Goal: Task Accomplishment & Management: Manage account settings

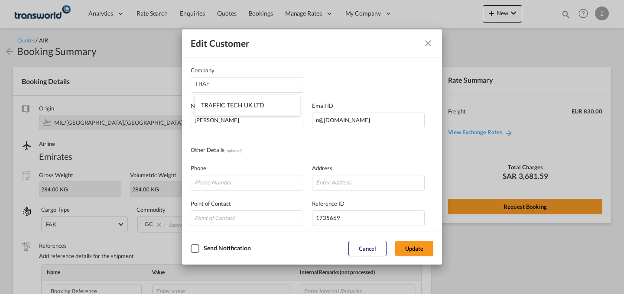
scroll to position [289, 0]
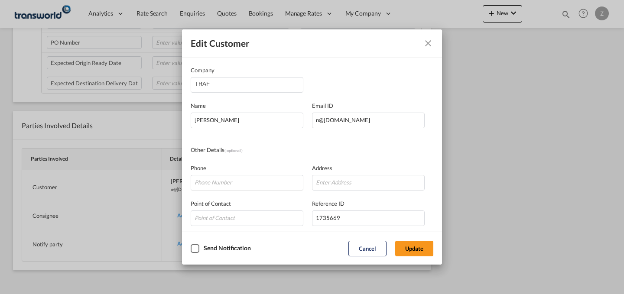
click at [425, 42] on md-icon "Close dialog" at bounding box center [428, 43] width 10 height 10
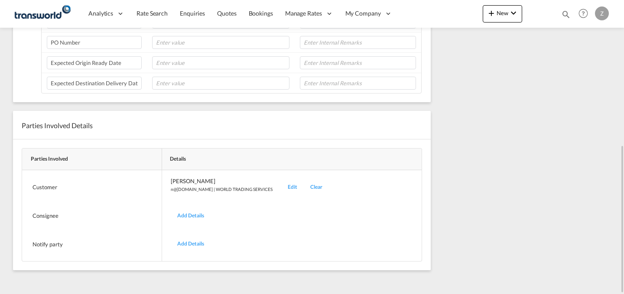
click at [281, 189] on div "Edit" at bounding box center [292, 187] width 23 height 20
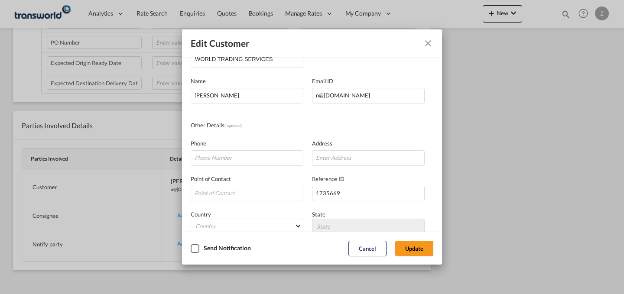
scroll to position [0, 0]
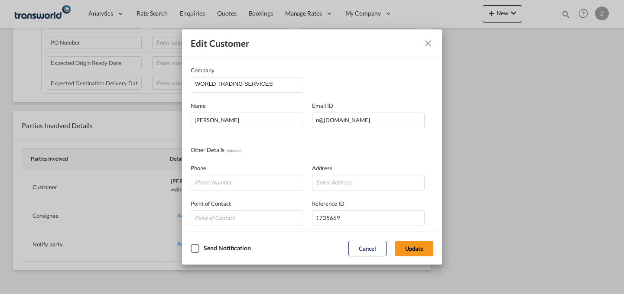
click at [428, 44] on md-icon "Close dialog" at bounding box center [428, 43] width 10 height 10
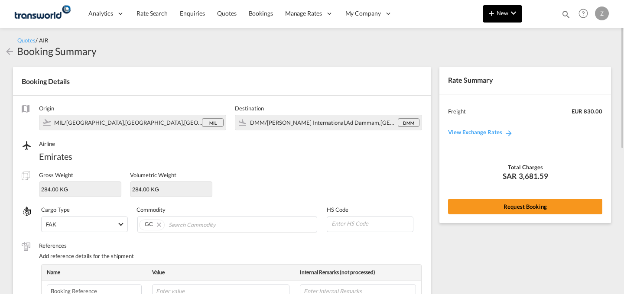
click at [492, 10] on md-icon "icon-plus 400-fg" at bounding box center [491, 13] width 10 height 10
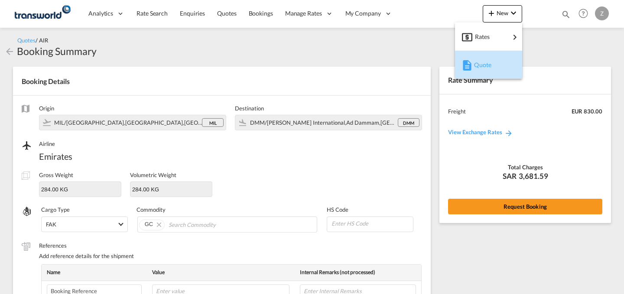
click at [477, 63] on span "Quote" at bounding box center [479, 64] width 10 height 17
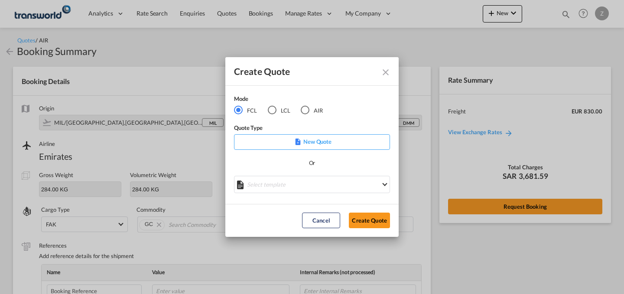
click at [305, 104] on div "Mode" at bounding box center [284, 99] width 100 height 11
click at [305, 109] on div "AIR" at bounding box center [305, 110] width 9 height 9
click at [368, 225] on button "Create Quote" at bounding box center [369, 221] width 41 height 16
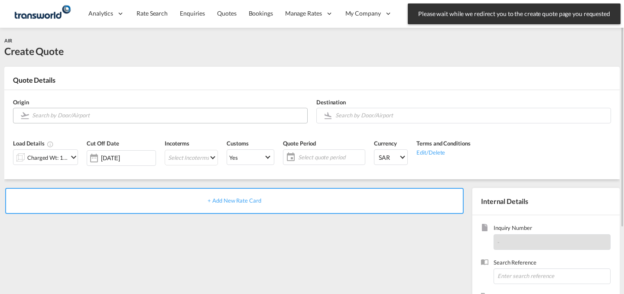
click at [230, 113] on input "Search by Door/Airport" at bounding box center [167, 115] width 271 height 15
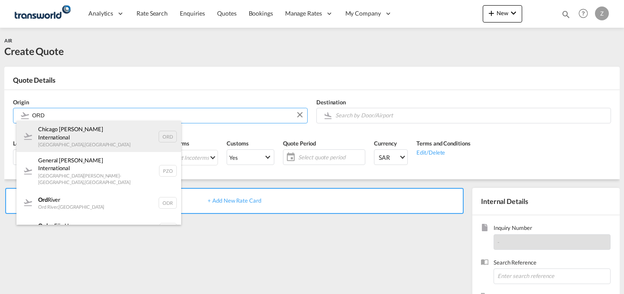
click at [84, 131] on div "Chicago [PERSON_NAME] International [GEOGRAPHIC_DATA] , [GEOGRAPHIC_DATA] ORD" at bounding box center [98, 136] width 165 height 31
type input "Chicago [PERSON_NAME] International, [GEOGRAPHIC_DATA], [GEOGRAPHIC_DATA]"
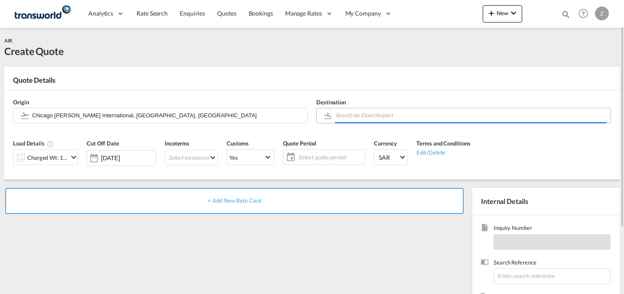
click at [389, 112] on input "Search by Door/Airport" at bounding box center [470, 115] width 271 height 15
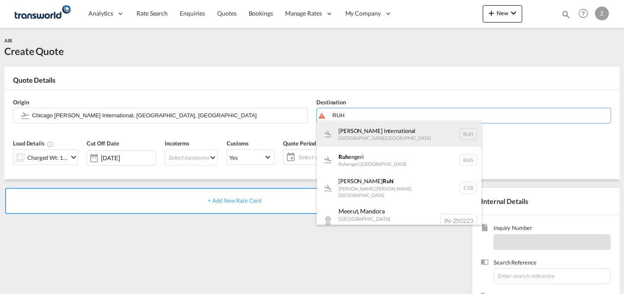
click at [380, 129] on div "[PERSON_NAME] International [GEOGRAPHIC_DATA] , [GEOGRAPHIC_DATA] RUH" at bounding box center [399, 134] width 165 height 26
type input "[PERSON_NAME] International, [GEOGRAPHIC_DATA], RUH"
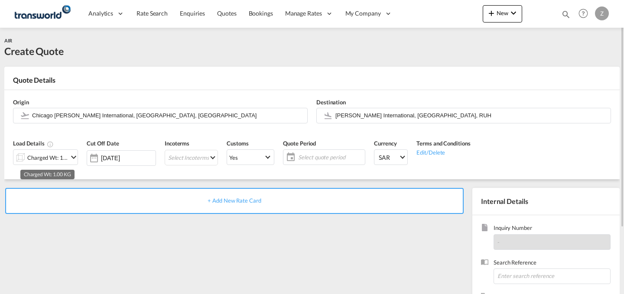
click at [65, 152] on div "Charged Wt: 1.00 KG" at bounding box center [47, 158] width 41 height 12
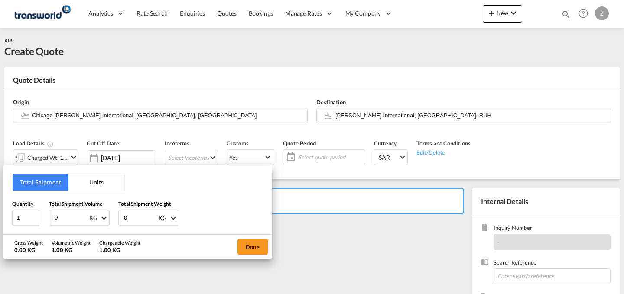
click at [139, 216] on input "0" at bounding box center [140, 218] width 35 height 15
type input "138"
click at [65, 217] on input "0" at bounding box center [71, 218] width 35 height 15
type input "138"
click at [249, 244] on button "Done" at bounding box center [252, 247] width 30 height 16
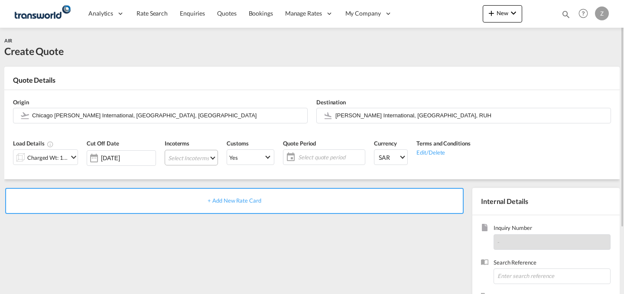
click at [207, 156] on md-select "Select Incoterms DPU - export Delivery at Place Unloaded DAP - import Delivered…" at bounding box center [191, 158] width 53 height 16
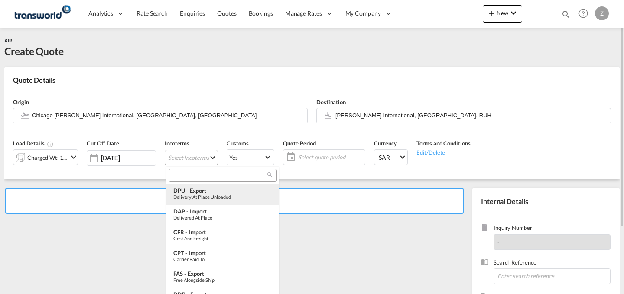
type md-option "[object Object]"
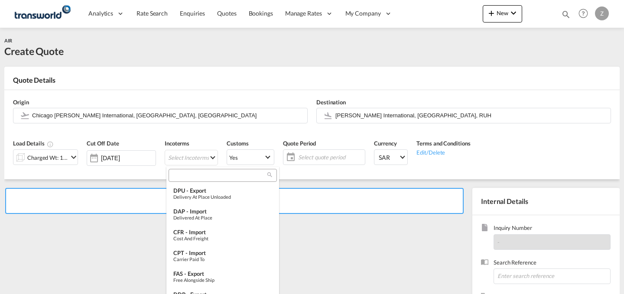
click at [229, 176] on input "search" at bounding box center [219, 176] width 96 height 8
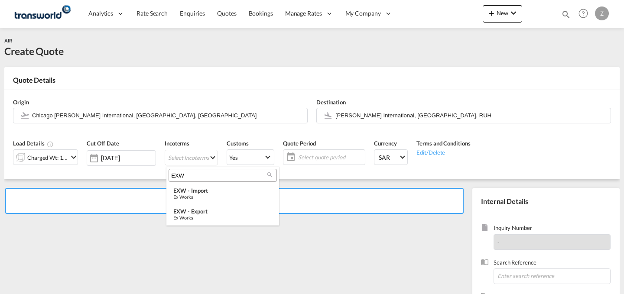
type input "EXW"
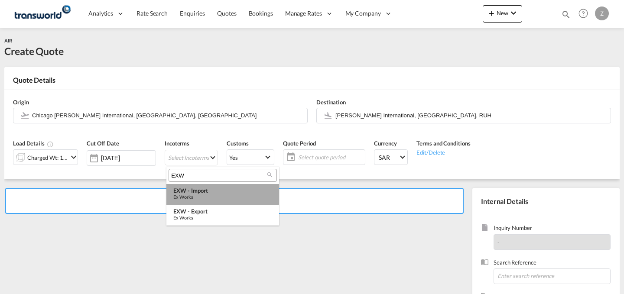
click at [214, 194] on div "EXW - import" at bounding box center [222, 190] width 99 height 7
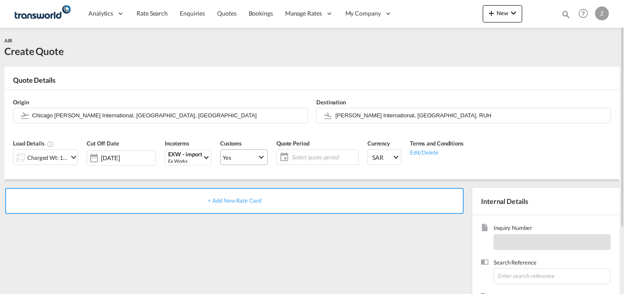
click at [254, 156] on span "Yes" at bounding box center [240, 158] width 35 height 8
click at [254, 178] on md-option "No" at bounding box center [245, 178] width 61 height 21
click at [255, 158] on span "Yes" at bounding box center [240, 158] width 35 height 8
click at [254, 175] on md-option "No" at bounding box center [245, 178] width 61 height 21
click at [308, 155] on span "Select quote period" at bounding box center [324, 157] width 65 height 8
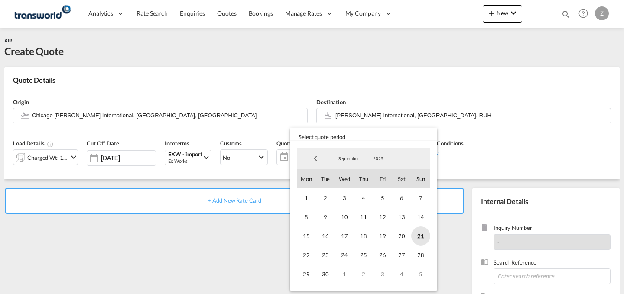
click at [416, 234] on span "21" at bounding box center [420, 236] width 19 height 19
click at [322, 268] on span "30" at bounding box center [325, 274] width 19 height 19
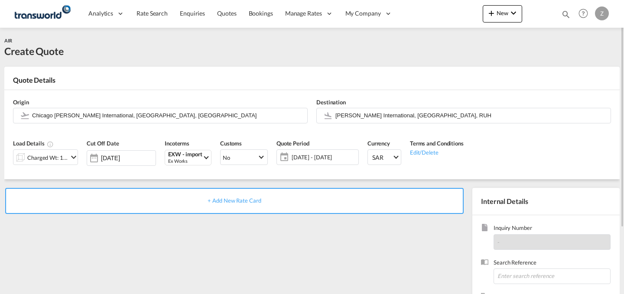
scroll to position [86, 0]
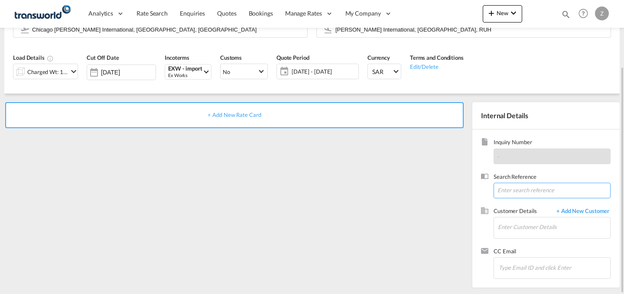
paste input "TW1609533"
click at [542, 189] on input "TW1609533" at bounding box center [551, 191] width 117 height 16
type input "TW1609533"
click at [527, 221] on input "Enter Customer Details" at bounding box center [554, 226] width 112 height 19
click at [527, 221] on input "UNITED" at bounding box center [554, 226] width 112 height 19
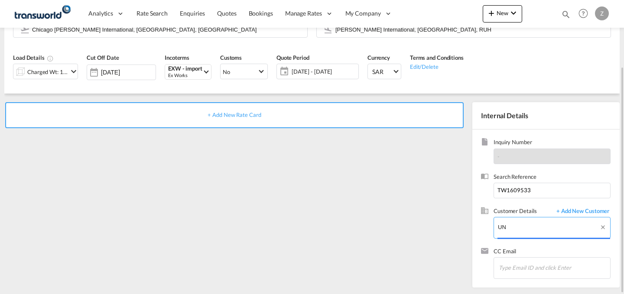
type input "U"
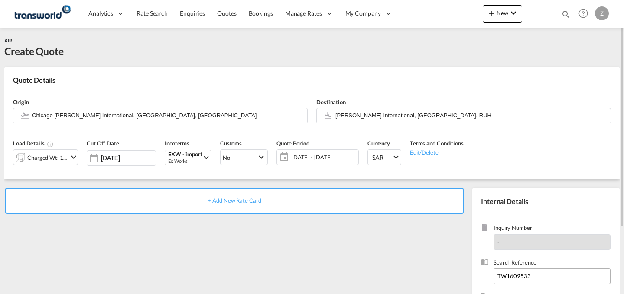
drag, startPoint x: 442, startPoint y: 234, endPoint x: 532, endPoint y: 270, distance: 96.9
click at [532, 270] on div "+ Add New Rate Card Internal Details Inquiry Number - Search Reference TW160953…" at bounding box center [311, 276] width 615 height 194
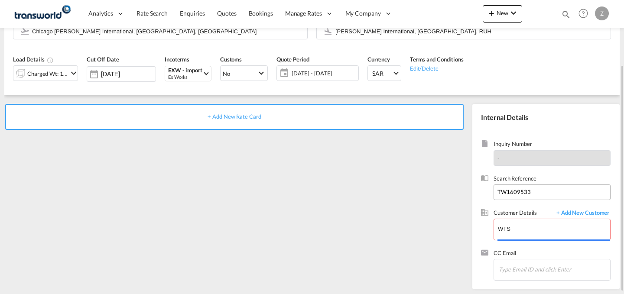
scroll to position [84, 0]
click at [473, 239] on div "Inquiry Number - Search Reference TW1609533 Customer Details + Add New Customer…" at bounding box center [545, 210] width 147 height 158
click at [530, 224] on input "WTS" at bounding box center [554, 228] width 112 height 19
type input "W"
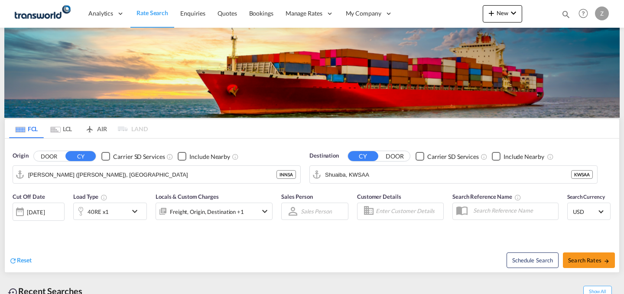
click at [493, 4] on div "New Rates Ratecard Ratesheet Quote Bookings Quotes Enquiries Help Resources Pro…" at bounding box center [547, 13] width 128 height 27
click at [494, 11] on md-icon "icon-plus 400-fg" at bounding box center [491, 13] width 10 height 10
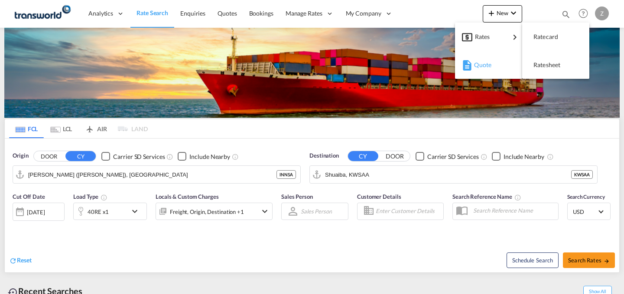
click at [468, 58] on div "button" at bounding box center [466, 65] width 8 height 22
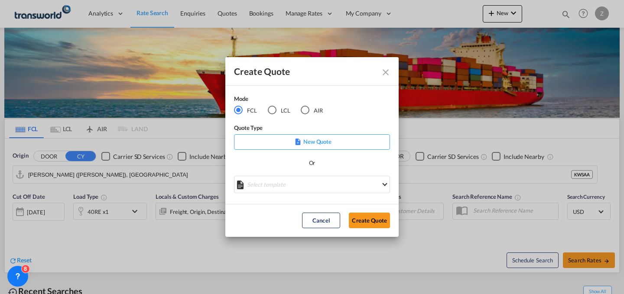
click at [313, 109] on md-radio-button "AIR" at bounding box center [312, 110] width 22 height 10
click at [373, 223] on button "Create Quote" at bounding box center [369, 221] width 41 height 16
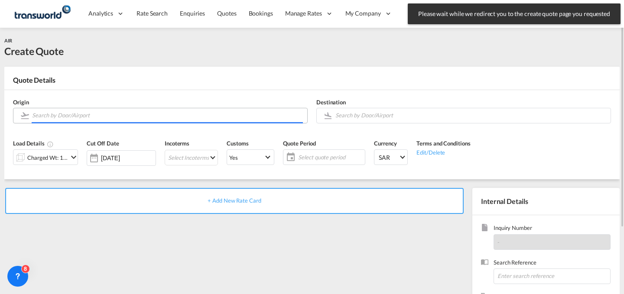
click at [129, 113] on input "Search by Door/Airport" at bounding box center [167, 115] width 271 height 15
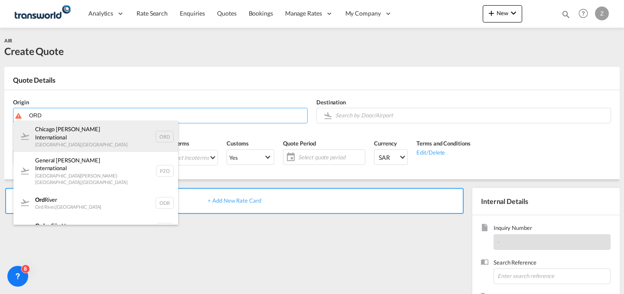
click at [107, 129] on div "Chicago [PERSON_NAME] International [GEOGRAPHIC_DATA] , [GEOGRAPHIC_DATA] ORD" at bounding box center [95, 136] width 165 height 31
type input "Chicago [PERSON_NAME] International, [GEOGRAPHIC_DATA], [GEOGRAPHIC_DATA]"
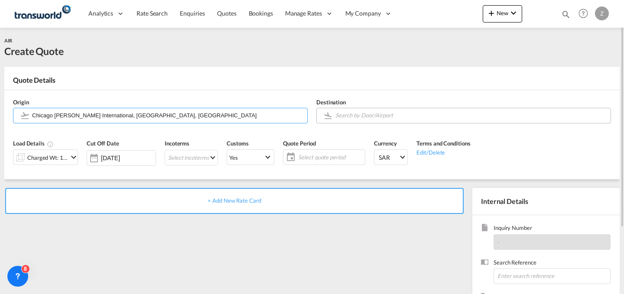
click at [416, 117] on body "Analytics Dashboard Reports Rate Search Enquiries Quotes Bookings" at bounding box center [312, 147] width 624 height 294
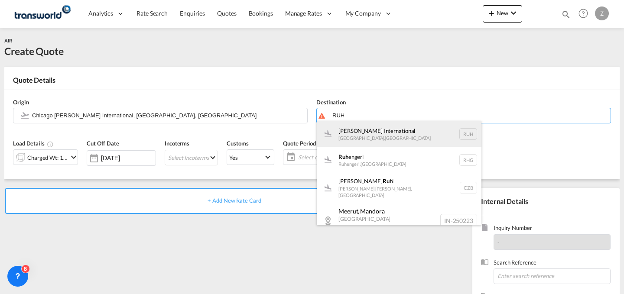
click at [369, 136] on div "[PERSON_NAME] International [GEOGRAPHIC_DATA] , [GEOGRAPHIC_DATA] RUH" at bounding box center [399, 134] width 165 height 26
type input "[PERSON_NAME] International, [GEOGRAPHIC_DATA], RUH"
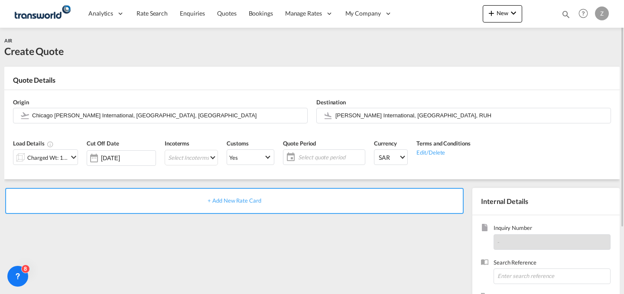
click at [71, 156] on md-icon "icon-chevron-down" at bounding box center [73, 157] width 10 height 10
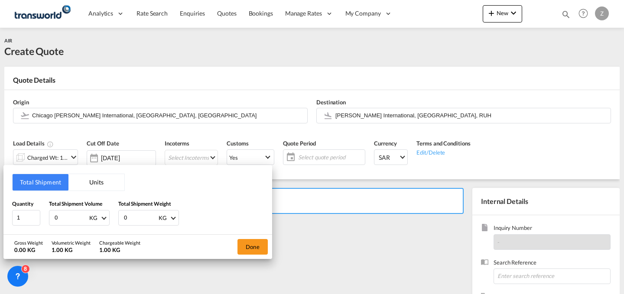
click at [141, 218] on input "0" at bounding box center [140, 218] width 35 height 15
type input "138"
click at [66, 212] on input "0" at bounding box center [71, 218] width 35 height 15
type input "138"
click at [247, 245] on button "Done" at bounding box center [252, 247] width 30 height 16
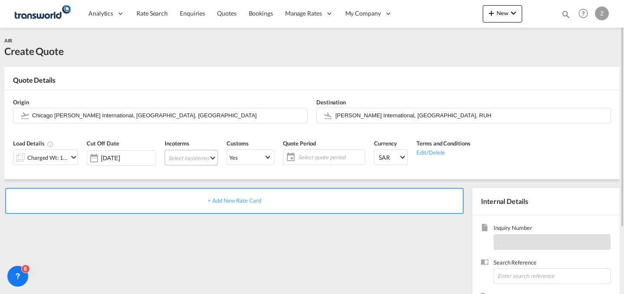
click at [199, 160] on md-select "Select Incoterms FCA - import Free Carrier FCA - export Free Carrier CPT - expo…" at bounding box center [191, 158] width 53 height 16
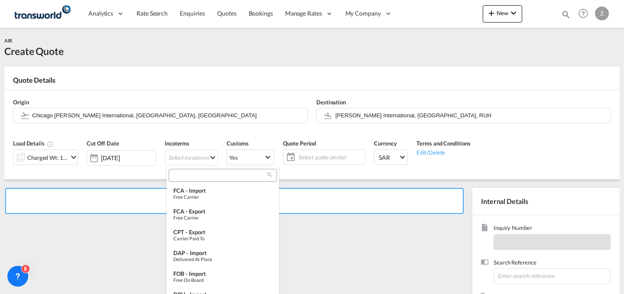
click at [207, 175] on input "search" at bounding box center [219, 176] width 96 height 8
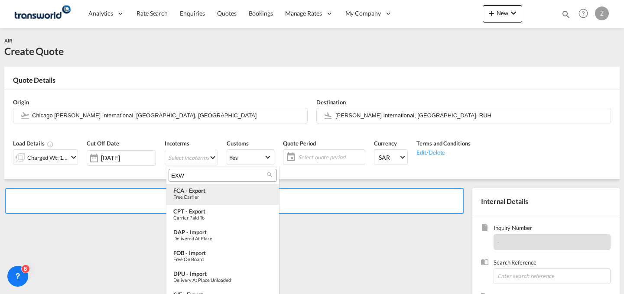
type input "EXW"
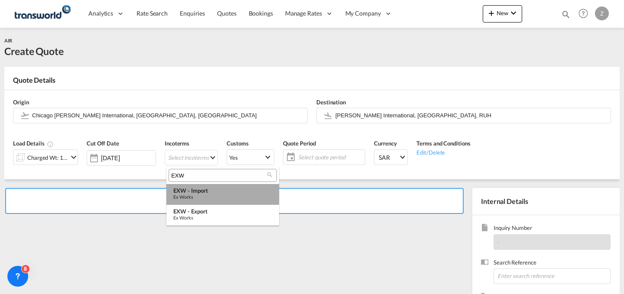
click at [209, 187] on div "EXW - import" at bounding box center [222, 190] width 99 height 7
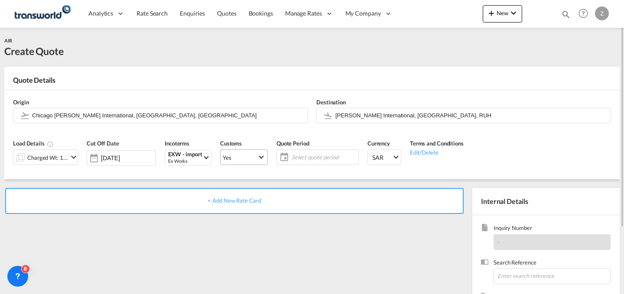
click at [260, 154] on md-select-value "Yes" at bounding box center [244, 157] width 47 height 12
click at [264, 173] on md-option "No" at bounding box center [245, 178] width 61 height 21
click at [266, 156] on md-select-value "Yes" at bounding box center [244, 157] width 47 height 12
click at [253, 175] on md-option "No" at bounding box center [245, 178] width 61 height 21
click at [306, 157] on span "Select quote period" at bounding box center [324, 157] width 65 height 8
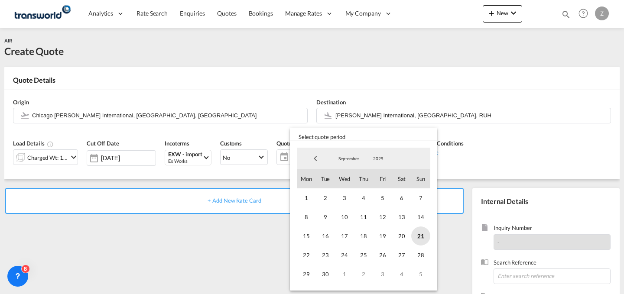
click at [413, 235] on span "21" at bounding box center [420, 236] width 19 height 19
click at [323, 271] on span "30" at bounding box center [325, 274] width 19 height 19
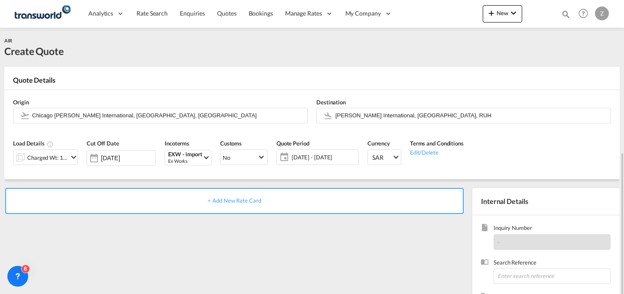
scroll to position [86, 0]
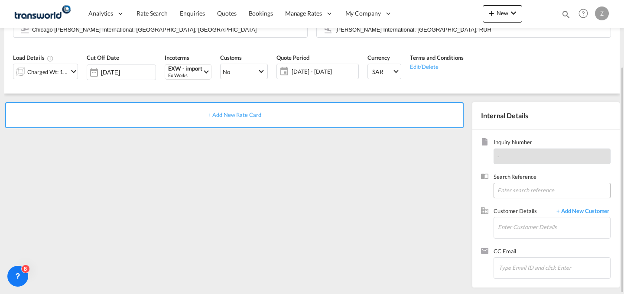
click at [526, 190] on input at bounding box center [551, 191] width 117 height 16
paste input "TW1609533"
type input "TW1609533"
click at [537, 226] on input "Enter Customer Details" at bounding box center [554, 226] width 112 height 19
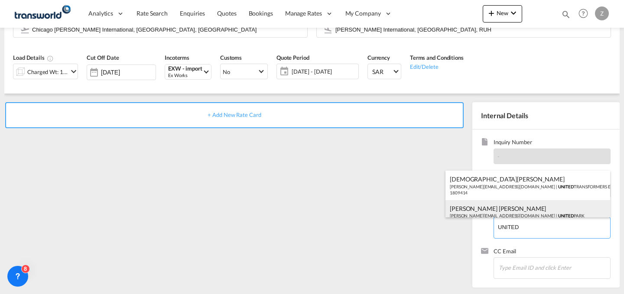
scroll to position [6, 0]
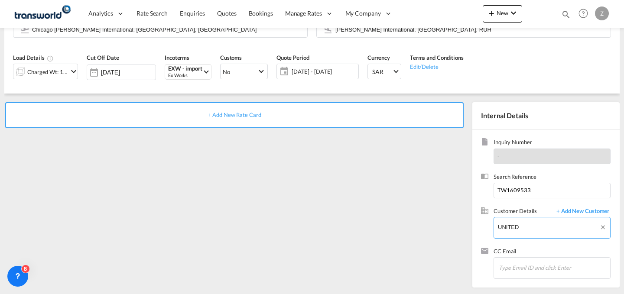
click at [538, 232] on body "Analytics Dashboard Reports Rate Search Enquiries Quotes Bookings" at bounding box center [312, 147] width 624 height 294
type input "U"
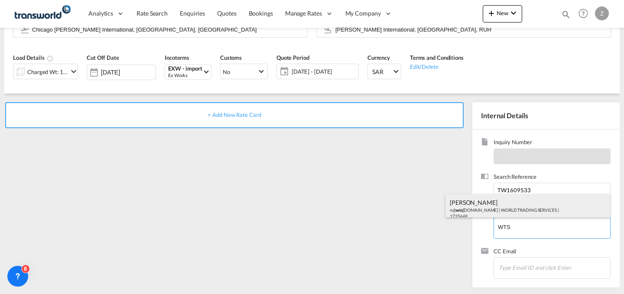
click at [519, 211] on div "NABEEL MOHAMMED n@ wts sa.com | WORLD TRADING SERVICES | 1735669" at bounding box center [527, 208] width 165 height 29
type input "WORLD TRADING SERVICES, NABEEL MOHAMMED, n@wtssa.com"
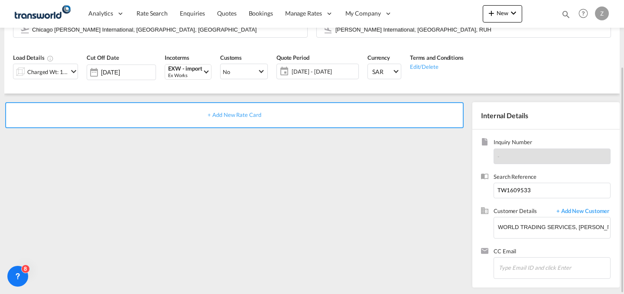
click at [370, 122] on div "+ Add New Rate Card" at bounding box center [234, 115] width 458 height 26
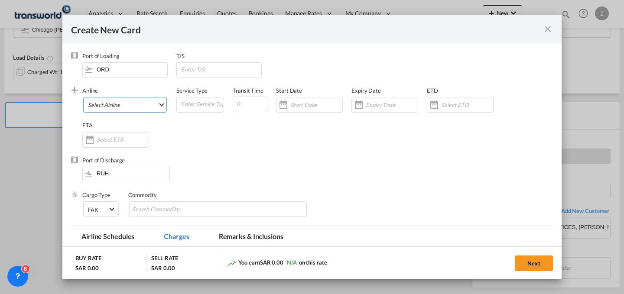
click at [165, 109] on md-select "Select Airline AIR EXPRESS S.A. (1166- / -) CMA CGM Air Cargo (1140-2C / -) DDW…" at bounding box center [125, 105] width 84 height 16
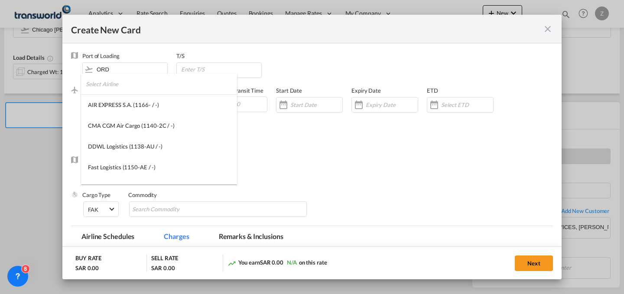
click at [159, 84] on input "search" at bounding box center [161, 84] width 151 height 21
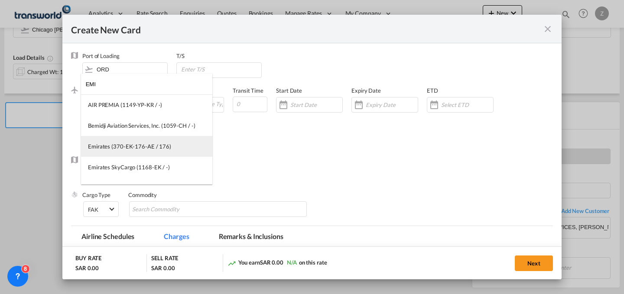
type input "EMI"
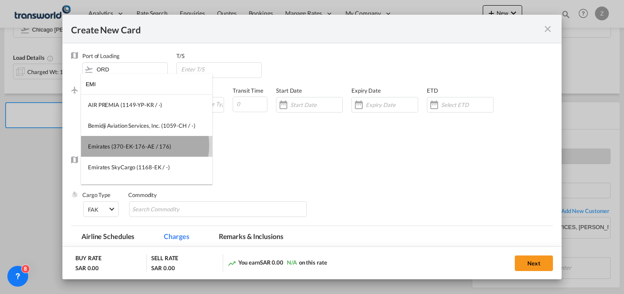
click at [143, 146] on div "Emirates (370-EK-176-AE / 176)" at bounding box center [129, 147] width 83 height 8
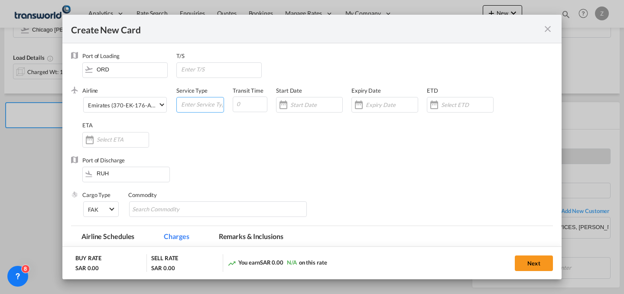
click at [192, 107] on input "Create New CardPort ..." at bounding box center [201, 103] width 43 height 13
type input "AIR"
type input "5"
click at [320, 108] on input "Create New CardPort ..." at bounding box center [316, 104] width 52 height 7
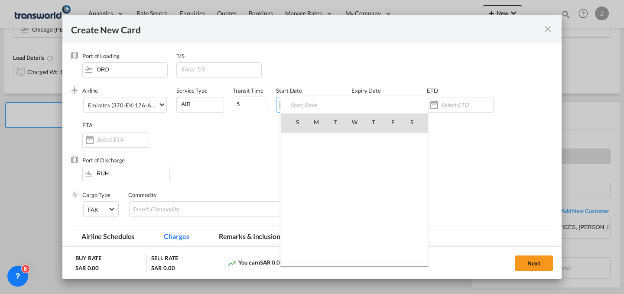
scroll to position [200684, 0]
click at [300, 218] on span "21" at bounding box center [297, 217] width 18 height 18
type input "[DATE]"
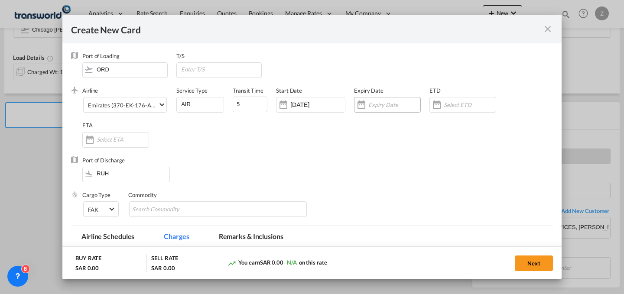
click at [384, 106] on input "Create New CardPort ..." at bounding box center [394, 104] width 52 height 7
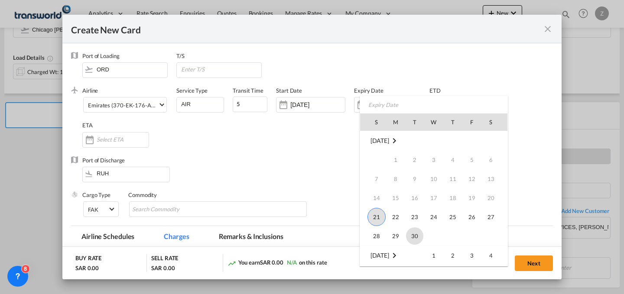
click at [419, 233] on span "30" at bounding box center [414, 235] width 17 height 17
type input "30 Sep 2025"
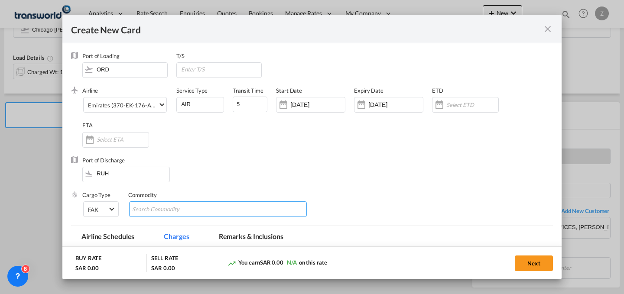
click at [227, 212] on md-chips-wrap "Chips container with autocompletion. Enter the text area, type text to search, …" at bounding box center [218, 209] width 178 height 16
type input "GC"
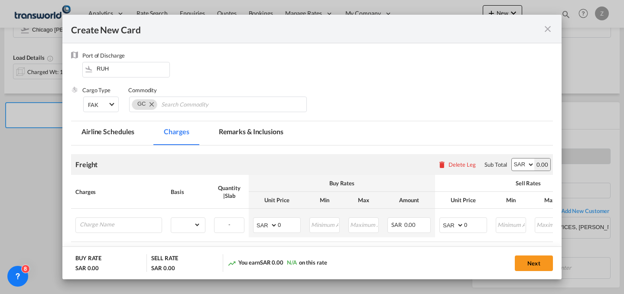
click at [516, 162] on select "AED AFN ALL AMD ANG AOA ARS AUD AWG AZN BAM BBD BDT BGN BHD BIF BMD BND BOB BRL…" at bounding box center [523, 165] width 23 height 12
select select "string:USD"
click at [512, 159] on select "AED AFN ALL AMD ANG AOA ARS AUD AWG AZN BAM BBD BDT BGN BHD BIF BMD BND BOB BRL…" at bounding box center [523, 165] width 23 height 12
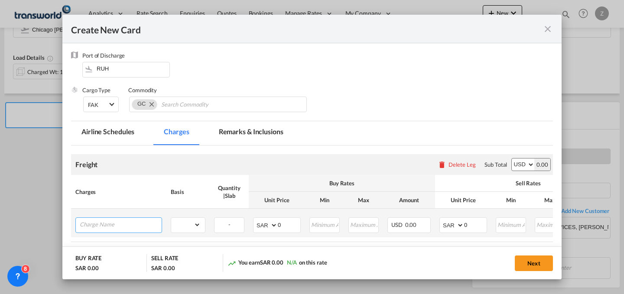
click at [156, 218] on input "Charge Name" at bounding box center [121, 224] width 82 height 13
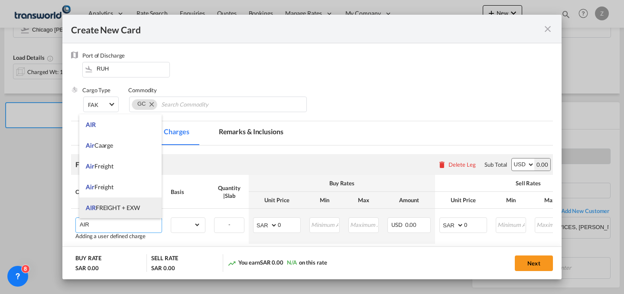
scroll to position [67, 0]
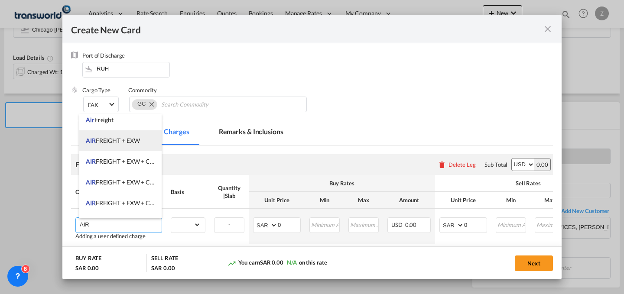
click at [146, 147] on li "AIR FREIGHT + EXW" at bounding box center [120, 140] width 82 height 21
type input "AIR FREIGHT + EXW"
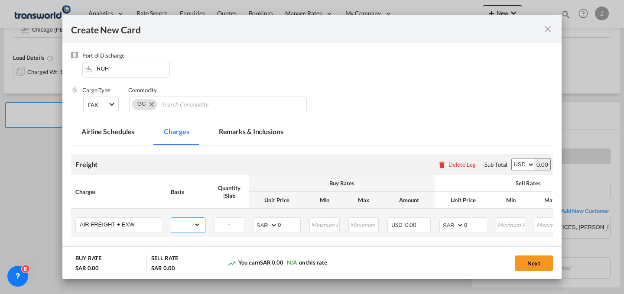
click at [190, 224] on select "gross_weight volumetric_weight per_shipment per_bl per_km % on air freight per_…" at bounding box center [185, 225] width 29 height 14
select select "per_shipment"
click at [171, 218] on select "gross_weight volumetric_weight per_shipment per_bl per_km % on air freight per_…" at bounding box center [185, 225] width 29 height 14
click at [450, 227] on select "AED AFN ALL AMD ANG AOA ARS AUD AWG AZN BAM BBD BDT BGN BHD BIF BMD BND BOB BRL…" at bounding box center [452, 225] width 23 height 12
select select "string:USD"
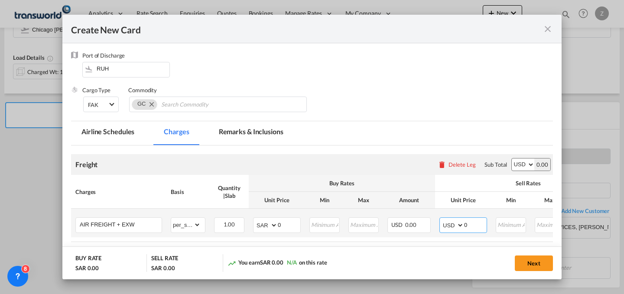
click at [441, 219] on select "AED AFN ALL AMD ANG AOA ARS AUD AWG AZN BAM BBD BDT BGN BHD BIF BMD BND BOB BRL…" at bounding box center [452, 225] width 23 height 12
click at [266, 225] on select "AED AFN ALL AMD ANG AOA ARS AUD AWG AZN BAM BBD BDT BGN BHD BIF BMD BND BOB BRL…" at bounding box center [266, 225] width 23 height 12
select select "string:USD"
click at [255, 219] on select "AED AFN ALL AMD ANG AOA ARS AUD AWG AZN BAM BBD BDT BGN BHD BIF BMD BND BOB BRL…" at bounding box center [266, 225] width 23 height 12
click at [467, 223] on input "0" at bounding box center [475, 224] width 23 height 13
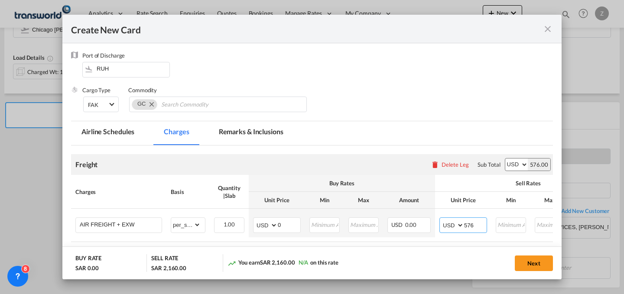
type input "576"
click at [286, 224] on input "0" at bounding box center [289, 224] width 23 height 13
type input "456"
click at [537, 263] on button "Next" at bounding box center [534, 264] width 38 height 16
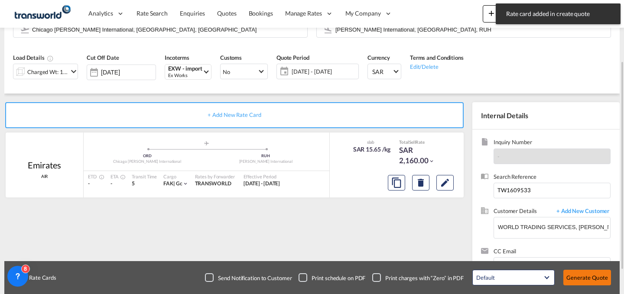
click at [593, 284] on button "Generate Quote" at bounding box center [587, 278] width 48 height 16
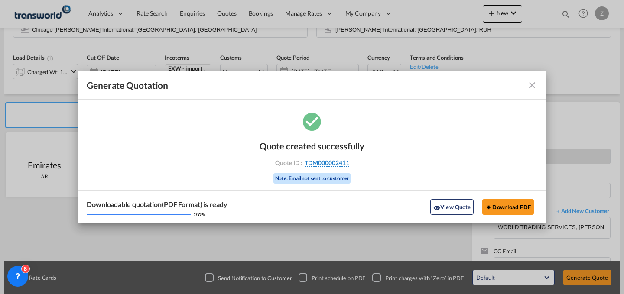
click at [337, 160] on span "TDM000002411" at bounding box center [327, 163] width 45 height 8
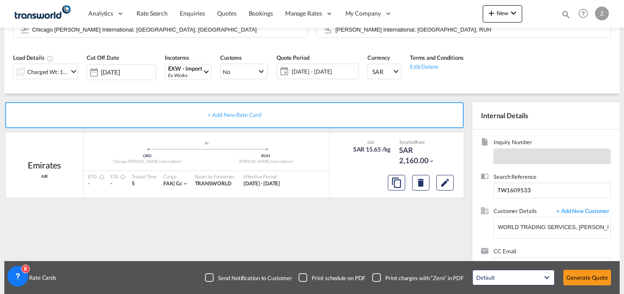
click at [337, 160] on div "Quote created successfully Quote ID : TDM000002411 Note: Email not sent to cust…" at bounding box center [312, 154] width 52 height 29
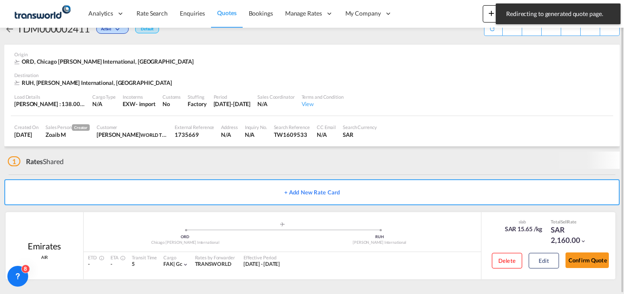
scroll to position [16, 0]
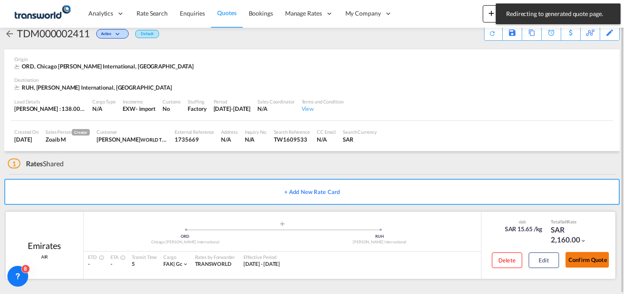
click at [588, 260] on button "Confirm Quote" at bounding box center [586, 260] width 43 height 16
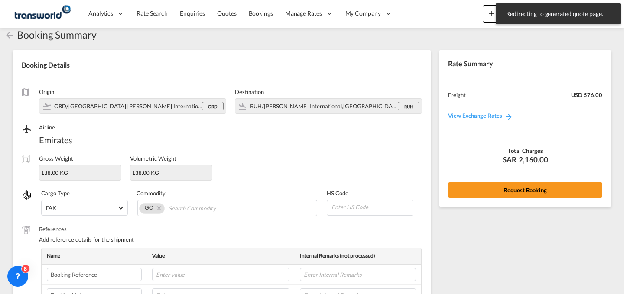
scroll to position [289, 0]
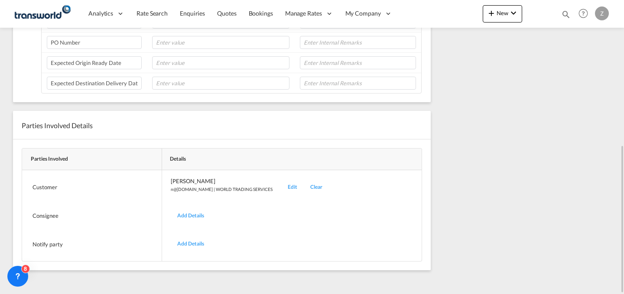
click at [281, 185] on div "Edit" at bounding box center [292, 187] width 23 height 20
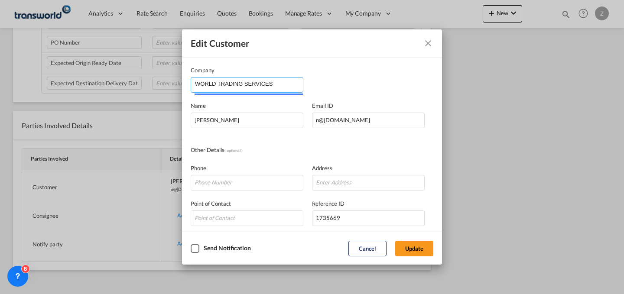
drag, startPoint x: 288, startPoint y: 81, endPoint x: 67, endPoint y: 93, distance: 221.2
click at [67, 93] on div "Edit Customer Company WORLD TRADING SERVICES Name NABEEL MOHAMMED Email ID n@wt…" at bounding box center [312, 147] width 624 height 294
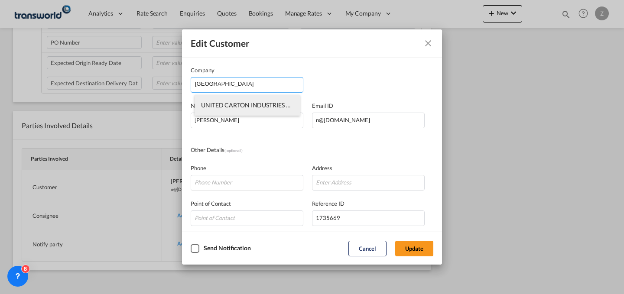
click at [217, 111] on li "UNITED CARTON INDUSTRIES CO" at bounding box center [247, 105] width 105 height 21
type input "UNITED CARTON INDUSTRIES CO"
type input "abdulaziz.alqanbar@ucic.com.sa"
type input "114786411"
type input "1825059"
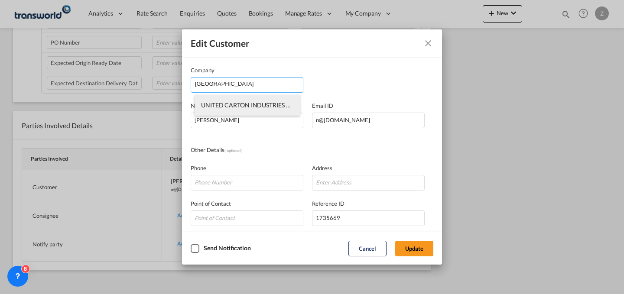
type input "14334"
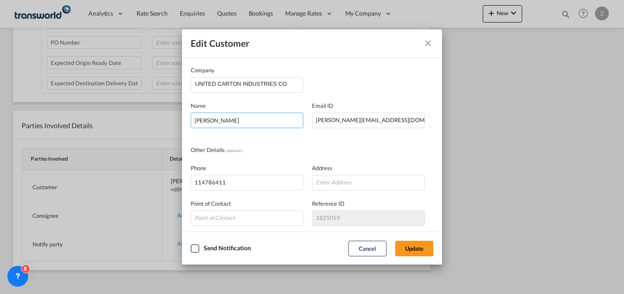
drag, startPoint x: 270, startPoint y: 119, endPoint x: 89, endPoint y: 142, distance: 183.0
click at [89, 142] on div "Edit Customer Company UNITED CARTON INDUSTRIES CO Name NABEEL MOHAMMED Email ID…" at bounding box center [312, 147] width 624 height 294
type input "A"
type input "ABDUL AZIZ"
click at [422, 256] on button "Update" at bounding box center [414, 249] width 38 height 16
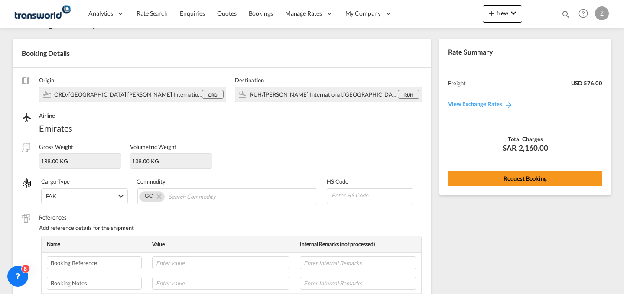
scroll to position [0, 0]
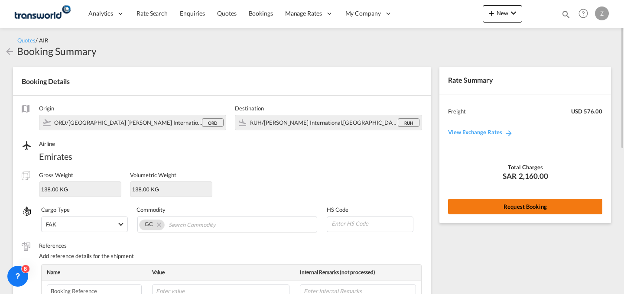
click at [487, 213] on button "Request Booking" at bounding box center [525, 207] width 154 height 16
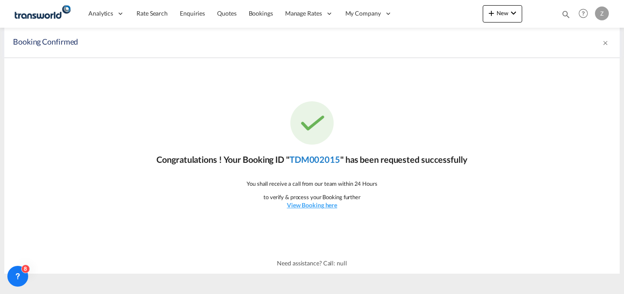
click at [325, 157] on link "TDM002015" at bounding box center [314, 159] width 51 height 10
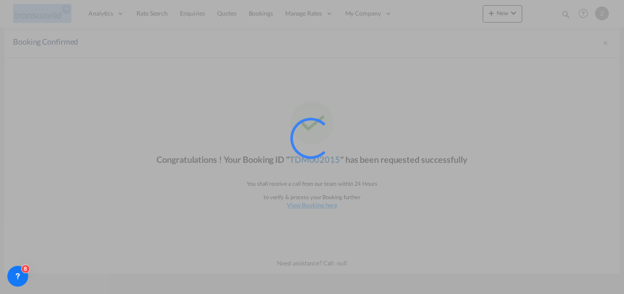
click at [325, 157] on div at bounding box center [322, 150] width 65 height 65
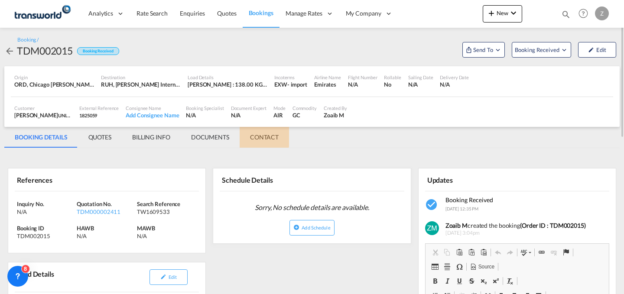
click at [259, 135] on md-tab-item "CONTACT" at bounding box center [264, 137] width 49 height 21
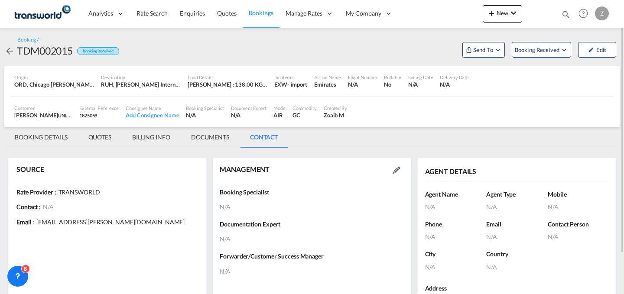
click at [399, 172] on md-icon at bounding box center [396, 170] width 7 height 7
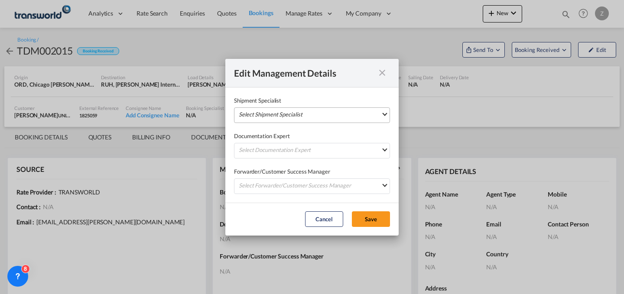
click at [327, 114] on md-select "Select Shipment Specialist Manisha W manisha.waghmare@transworld.com Jitesh Tha…" at bounding box center [312, 115] width 156 height 16
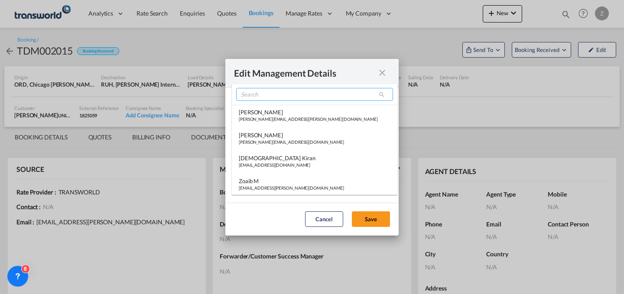
click at [292, 97] on input "search" at bounding box center [314, 94] width 157 height 13
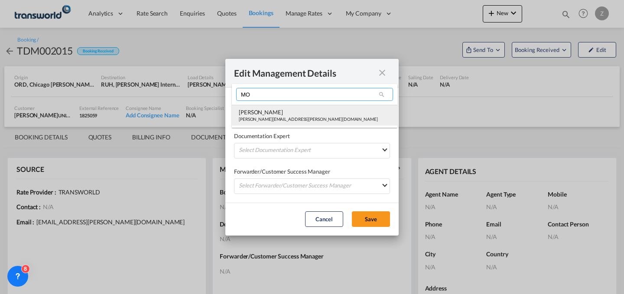
type input "MO"
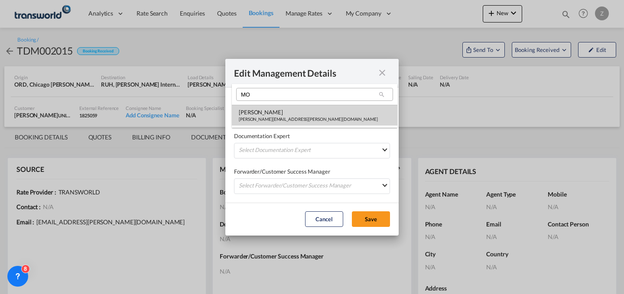
click at [268, 122] on div "mohammed.shahil@transworld.com" at bounding box center [308, 119] width 139 height 6
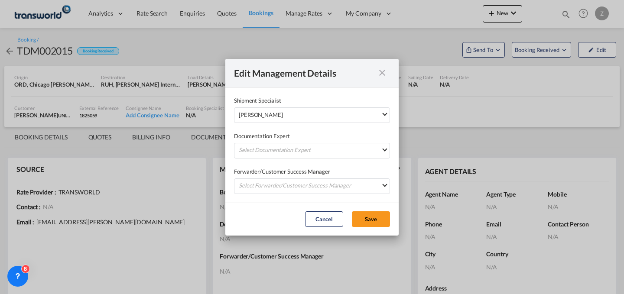
click at [268, 138] on label "Documentation Expert" at bounding box center [312, 136] width 156 height 9
click at [266, 143] on div "Documentation Expert Select Documentation Expert Manisha W manisha.waghmare@tra…" at bounding box center [312, 141] width 156 height 36
drag, startPoint x: 263, startPoint y: 146, endPoint x: 256, endPoint y: 151, distance: 8.4
click at [256, 151] on md-select "Select Documentation Expert Manisha W manisha.waghmare@transworld.com Jitesh Th…" at bounding box center [312, 151] width 156 height 16
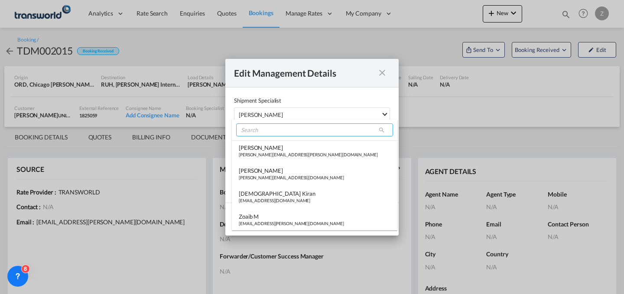
click at [290, 127] on input "search" at bounding box center [314, 129] width 157 height 13
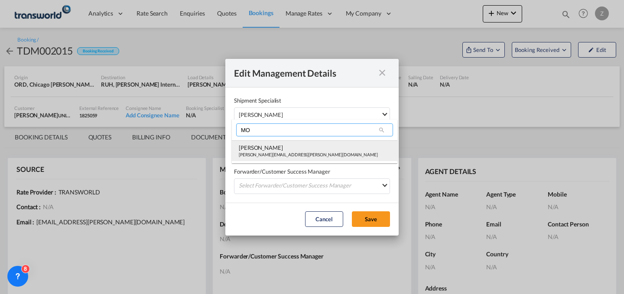
type input "MO"
click at [260, 154] on div "mohammed.shahil@transworld.com" at bounding box center [308, 155] width 139 height 6
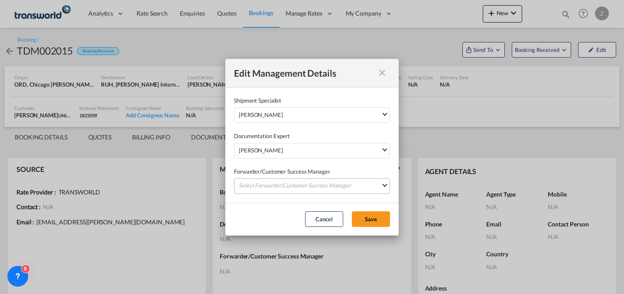
click at [252, 188] on md-select "Select Forwarder/Customer Success Manager Manisha W manisha.waghmare@transworld…" at bounding box center [312, 186] width 156 height 16
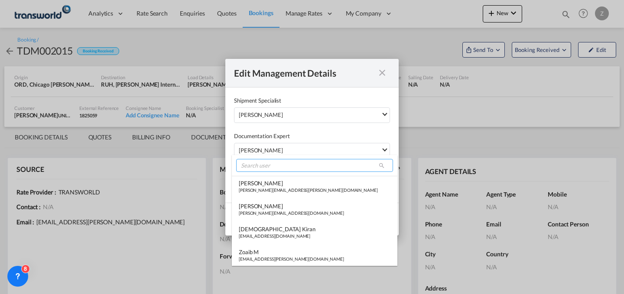
click at [277, 168] on input "search" at bounding box center [314, 165] width 157 height 13
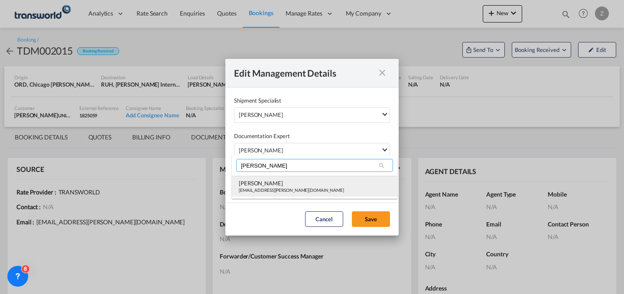
type input "SAM"
click at [272, 182] on div "Samee Gafoor" at bounding box center [291, 183] width 105 height 8
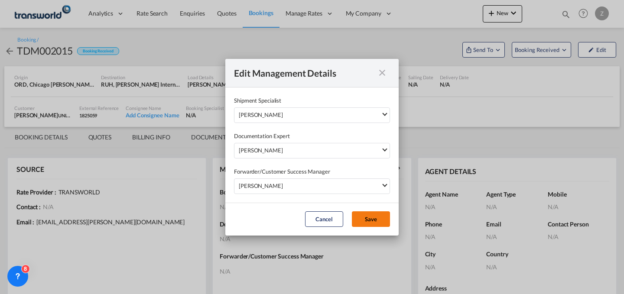
click at [360, 217] on button "Save" at bounding box center [371, 219] width 38 height 16
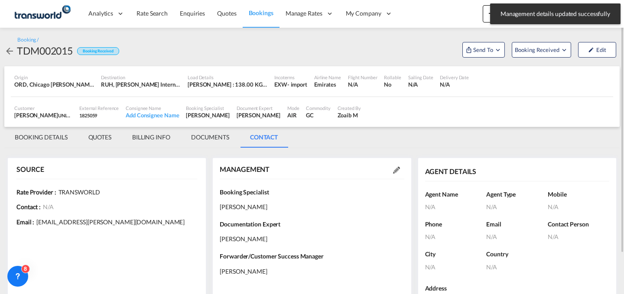
click at [49, 138] on md-tab-item "BOOKING DETAILS" at bounding box center [41, 137] width 74 height 21
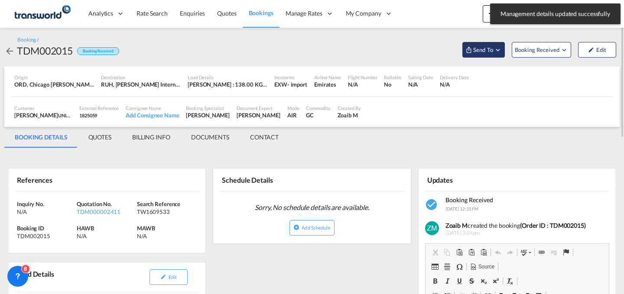
click at [483, 55] on button "Send To" at bounding box center [483, 50] width 42 height 16
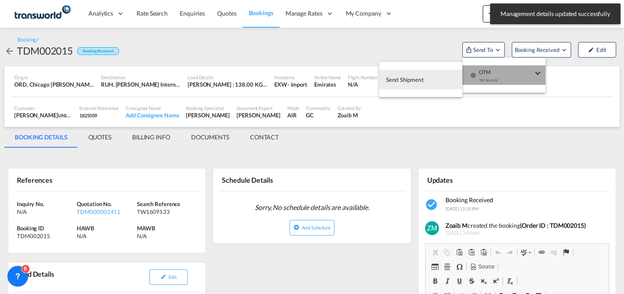
click at [491, 77] on div "Yet to sync" at bounding box center [506, 82] width 54 height 18
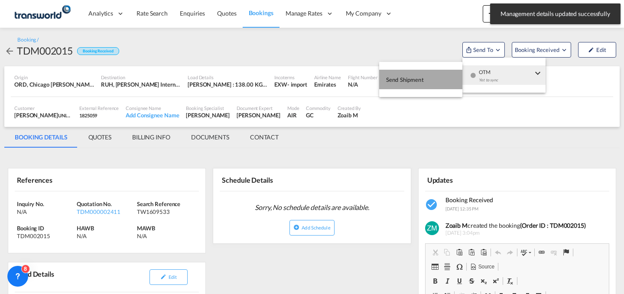
click at [424, 78] on button "Send Shipment" at bounding box center [420, 79] width 83 height 19
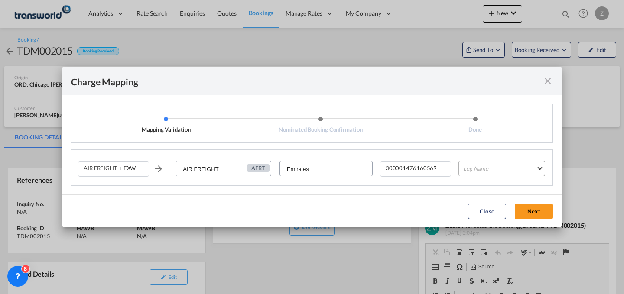
click at [474, 165] on md-select "Leg Name HANDLING ORIGIN HANDLING DESTINATION OTHERS TL PICK UP CUSTOMS ORIGIN …" at bounding box center [501, 169] width 87 height 16
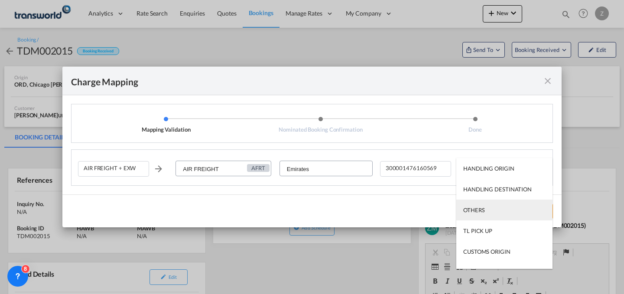
click at [475, 211] on div "OTHERS" at bounding box center [473, 210] width 21 height 8
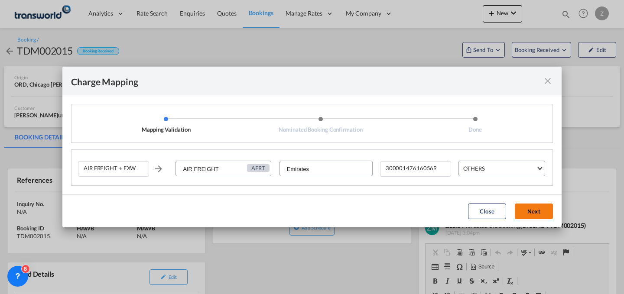
click at [524, 217] on button "Next" at bounding box center [534, 212] width 38 height 16
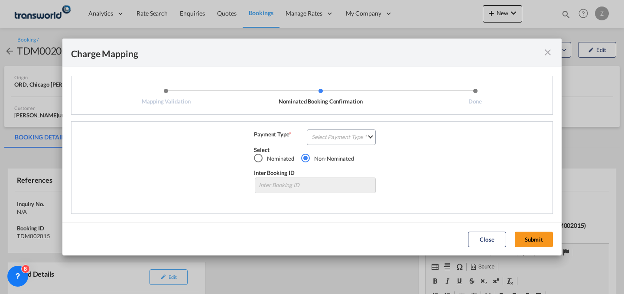
click at [353, 125] on div "AIR FREIGHT + EXW AIR FREIGHT AFRT Emirates 300001476160569 OTHERS Payment Type…" at bounding box center [312, 167] width 482 height 93
click at [353, 133] on md-select "Select Payment Type COLLECT PREPAID" at bounding box center [341, 138] width 69 height 16
click at [350, 140] on md-option "COLLECT" at bounding box center [343, 137] width 77 height 21
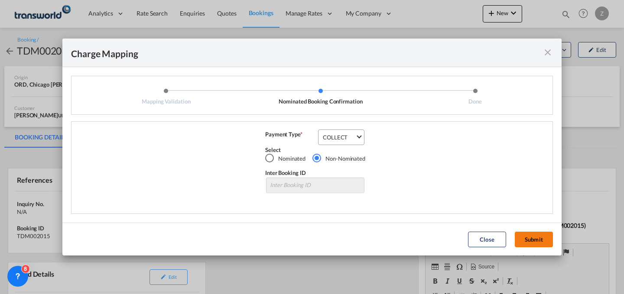
click at [529, 240] on button "Submit" at bounding box center [534, 240] width 38 height 16
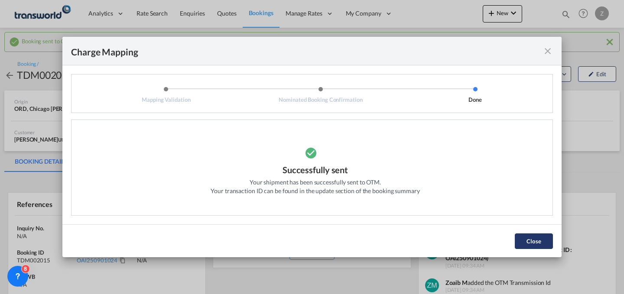
click at [528, 237] on button "Close" at bounding box center [534, 242] width 38 height 16
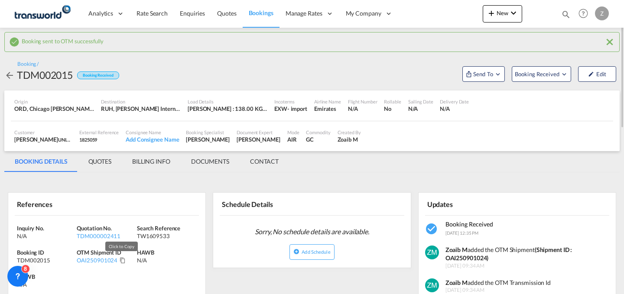
click at [121, 260] on md-icon "Click to Copy" at bounding box center [123, 260] width 6 height 6
